Goal: Obtain resource: Download file/media

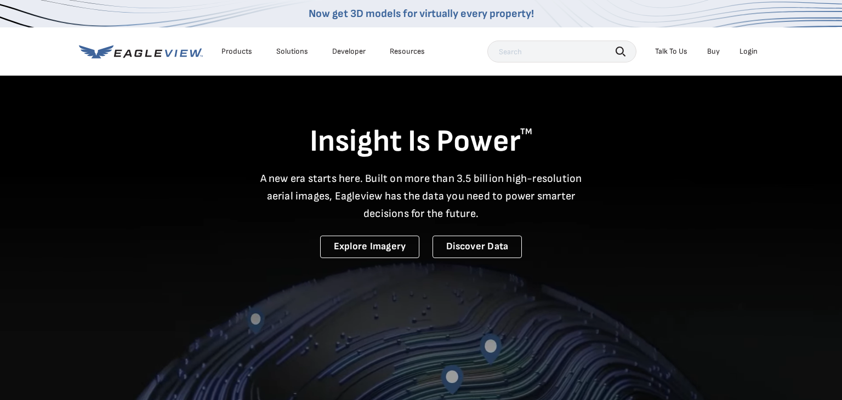
click at [749, 51] on div "Login" at bounding box center [748, 52] width 18 height 10
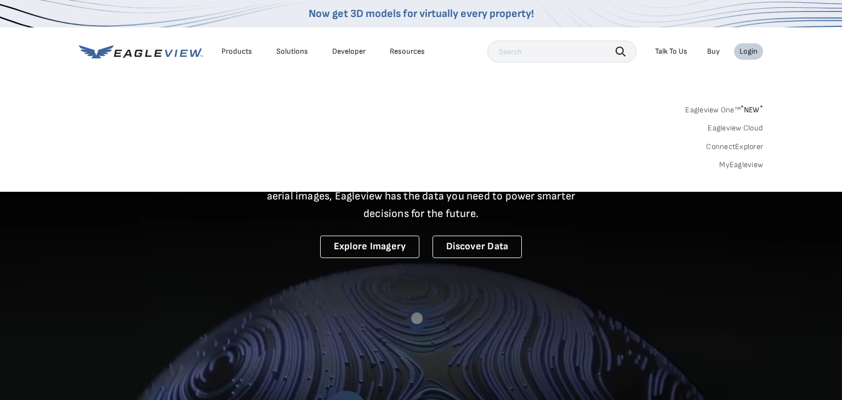
click at [733, 109] on link "Eagleview One™ * NEW *" at bounding box center [724, 108] width 78 height 13
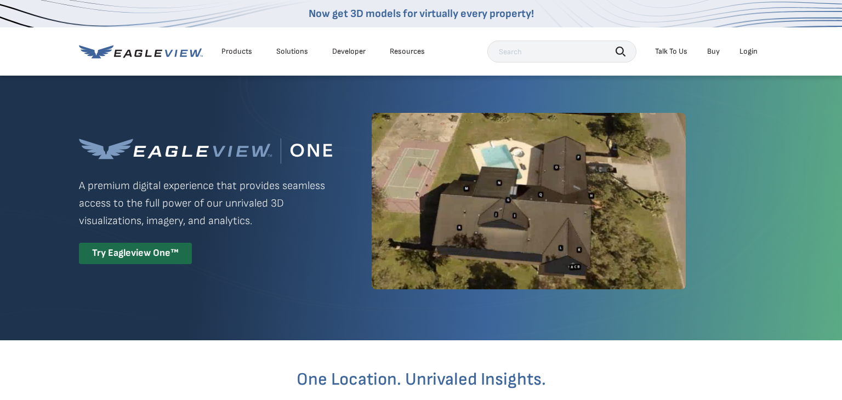
click at [754, 47] on div "Login" at bounding box center [748, 52] width 18 height 10
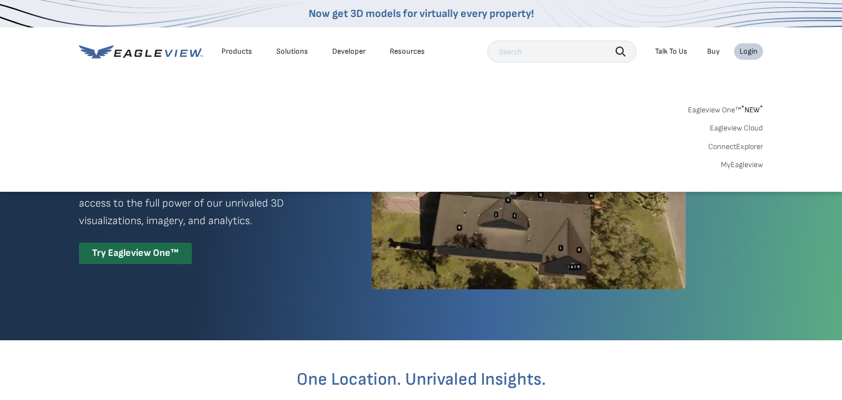
click at [733, 169] on link "MyEagleview" at bounding box center [741, 165] width 42 height 10
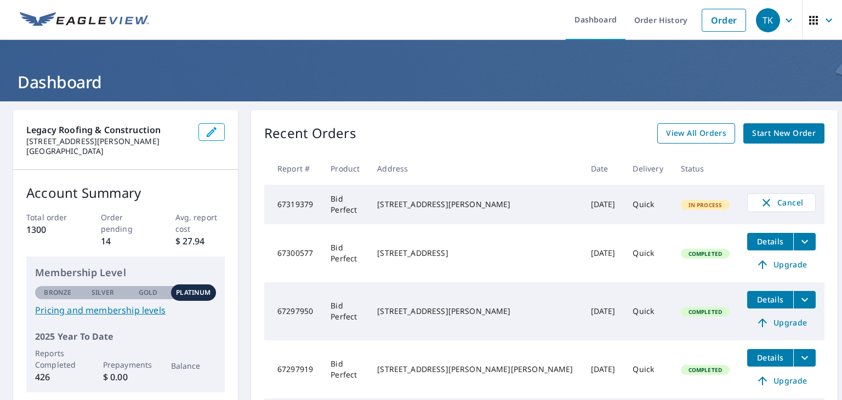
click at [692, 140] on link "View All Orders" at bounding box center [696, 133] width 78 height 20
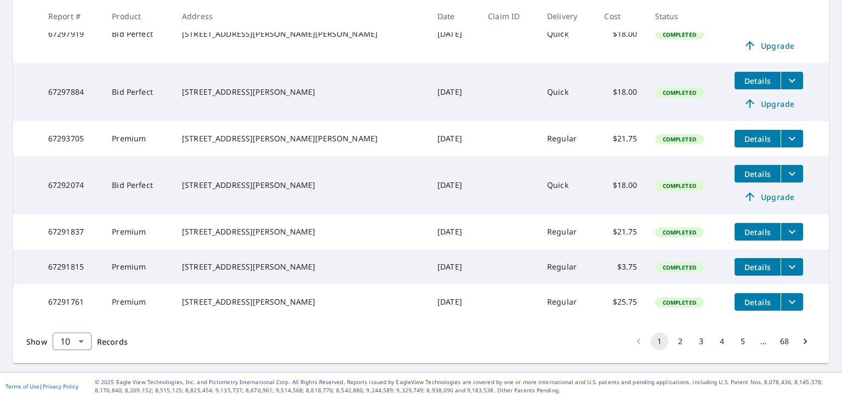
scroll to position [411, 0]
click at [683, 336] on button "2" at bounding box center [680, 342] width 18 height 18
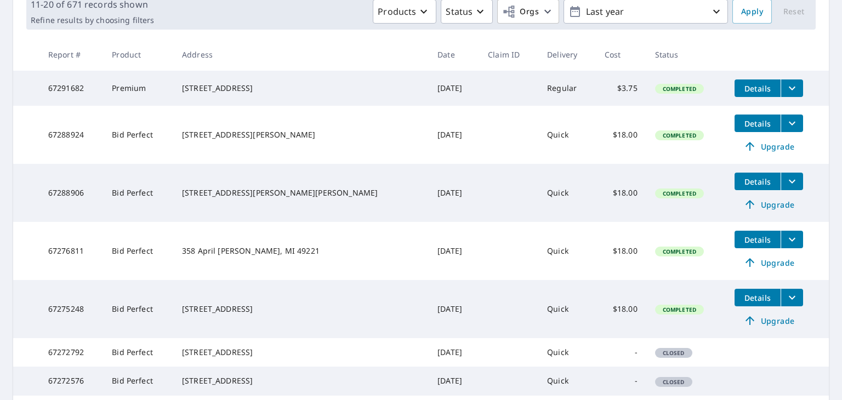
scroll to position [173, 0]
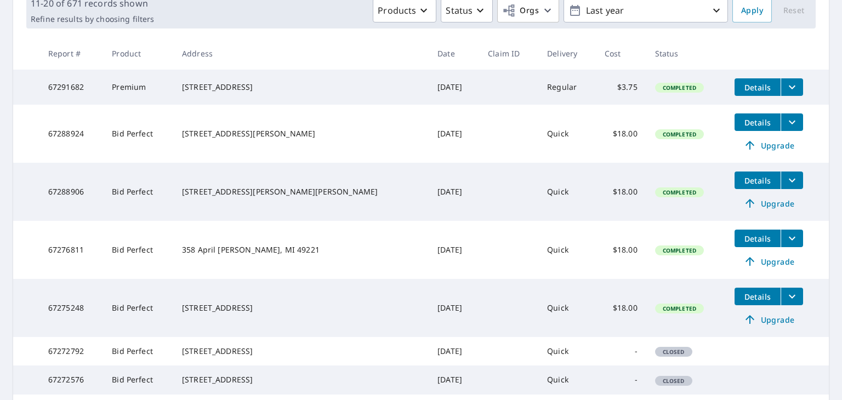
click at [788, 89] on icon "filesDropdownBtn-67291682" at bounding box center [791, 87] width 7 height 4
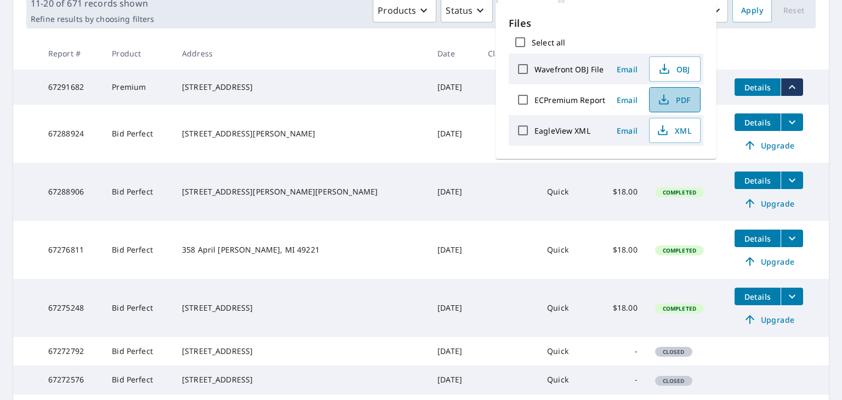
click at [679, 99] on span "PDF" at bounding box center [673, 99] width 35 height 13
click at [596, 394] on td "-" at bounding box center [621, 379] width 50 height 28
